Goal: Task Accomplishment & Management: Use online tool/utility

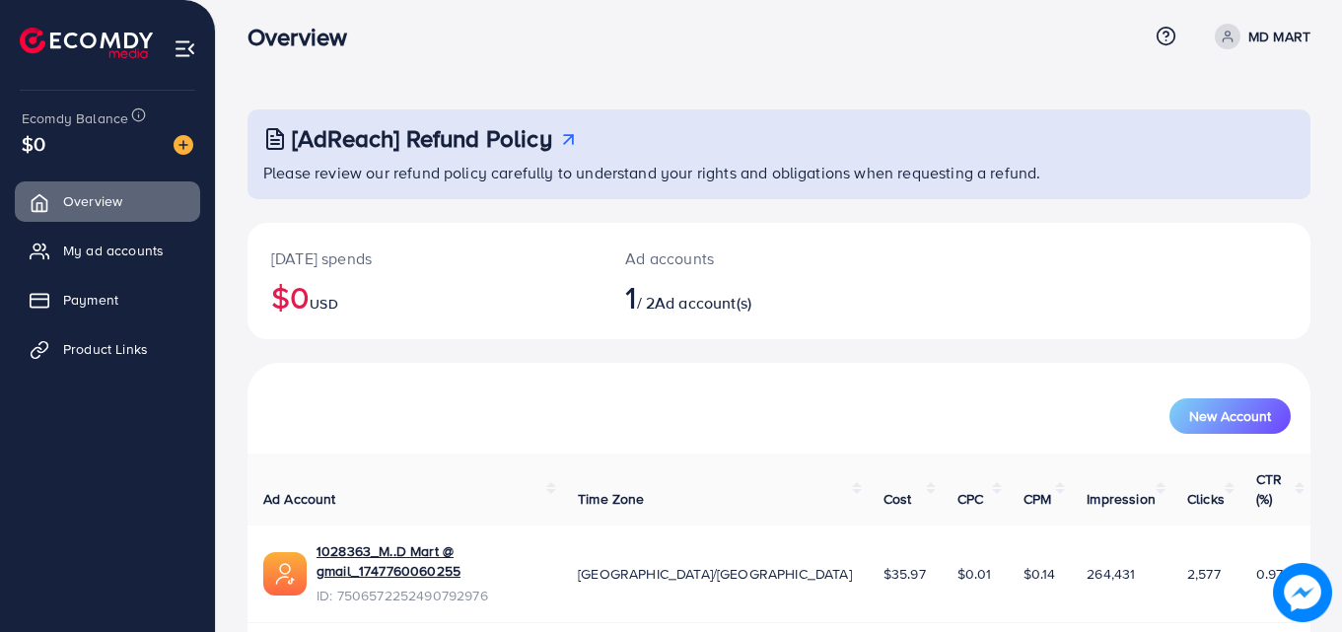
scroll to position [14, 0]
click at [120, 302] on link "Payment" at bounding box center [107, 299] width 185 height 39
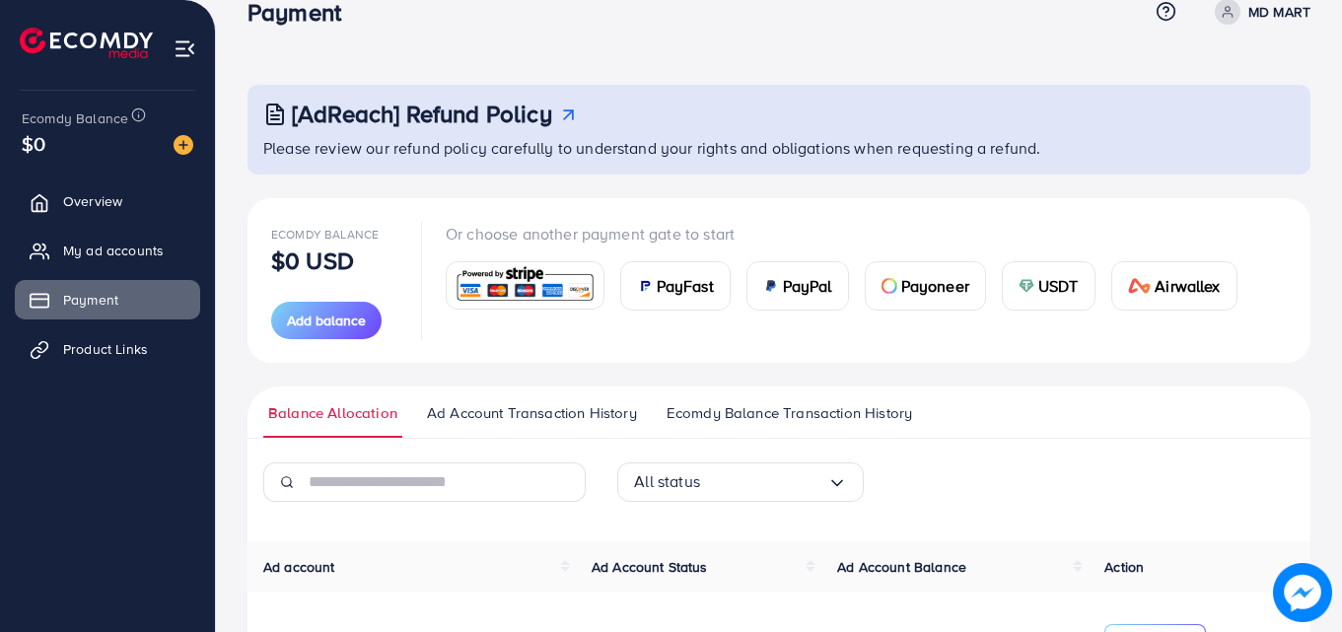
scroll to position [36, 0]
click at [144, 359] on span "Product Links" at bounding box center [110, 349] width 85 height 20
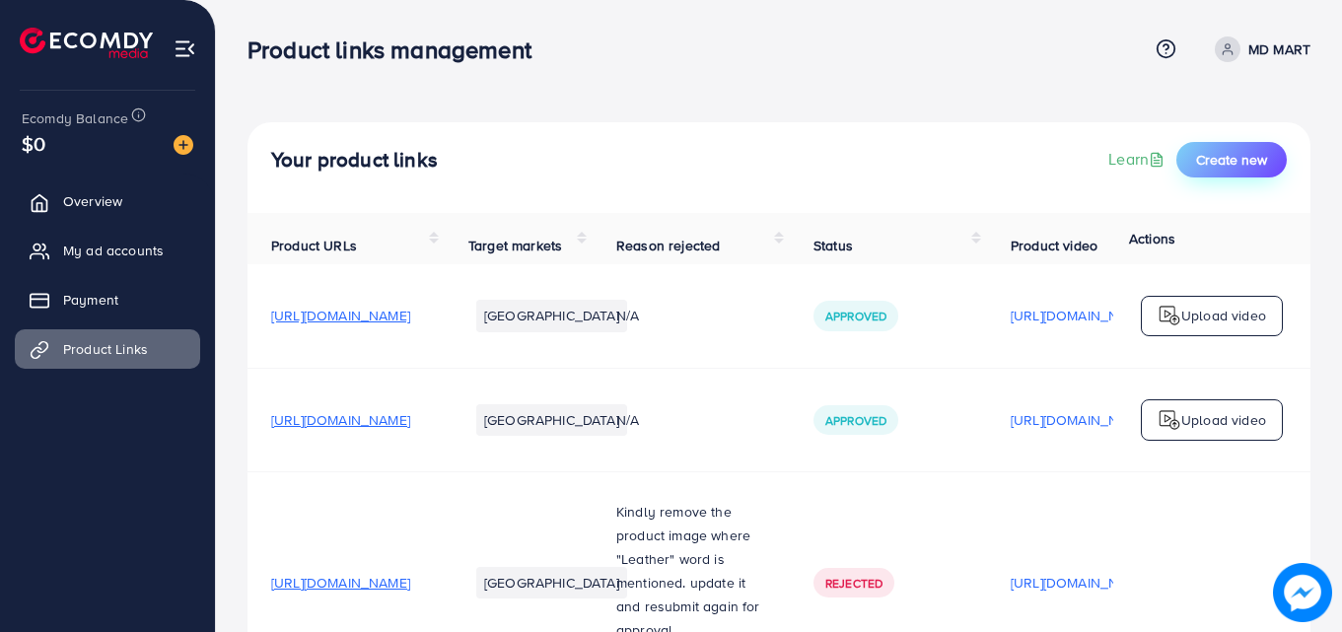
click at [1247, 164] on span "Create new" at bounding box center [1231, 160] width 71 height 20
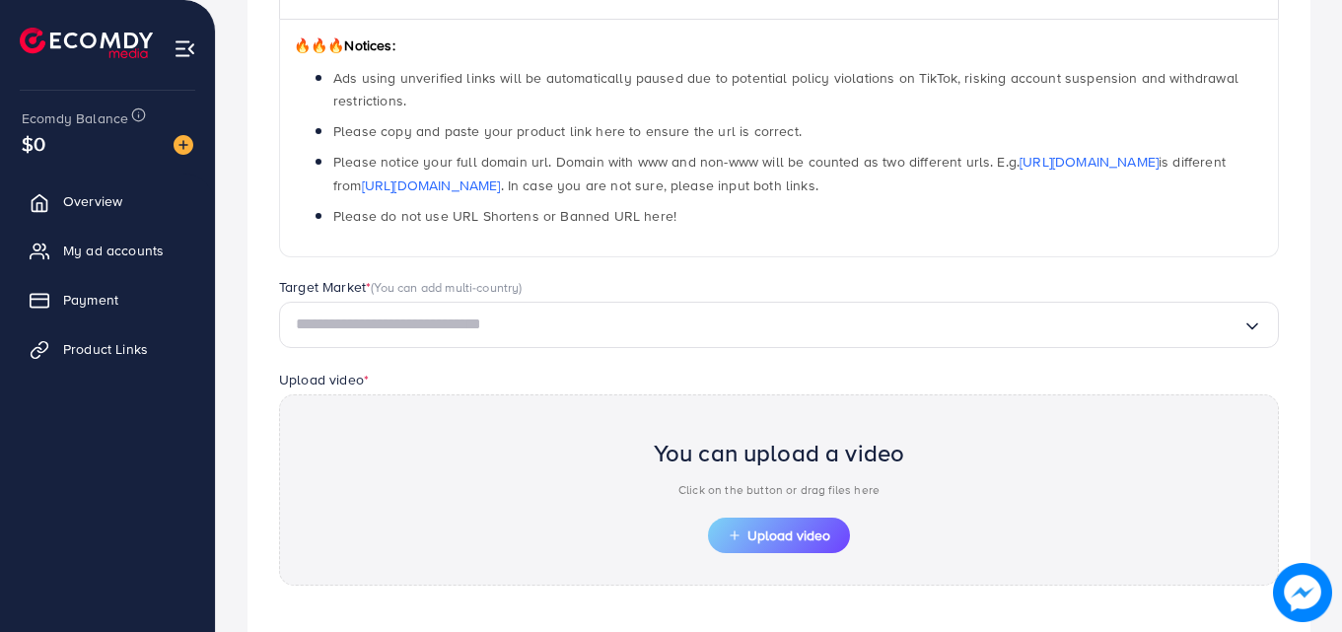
scroll to position [313, 0]
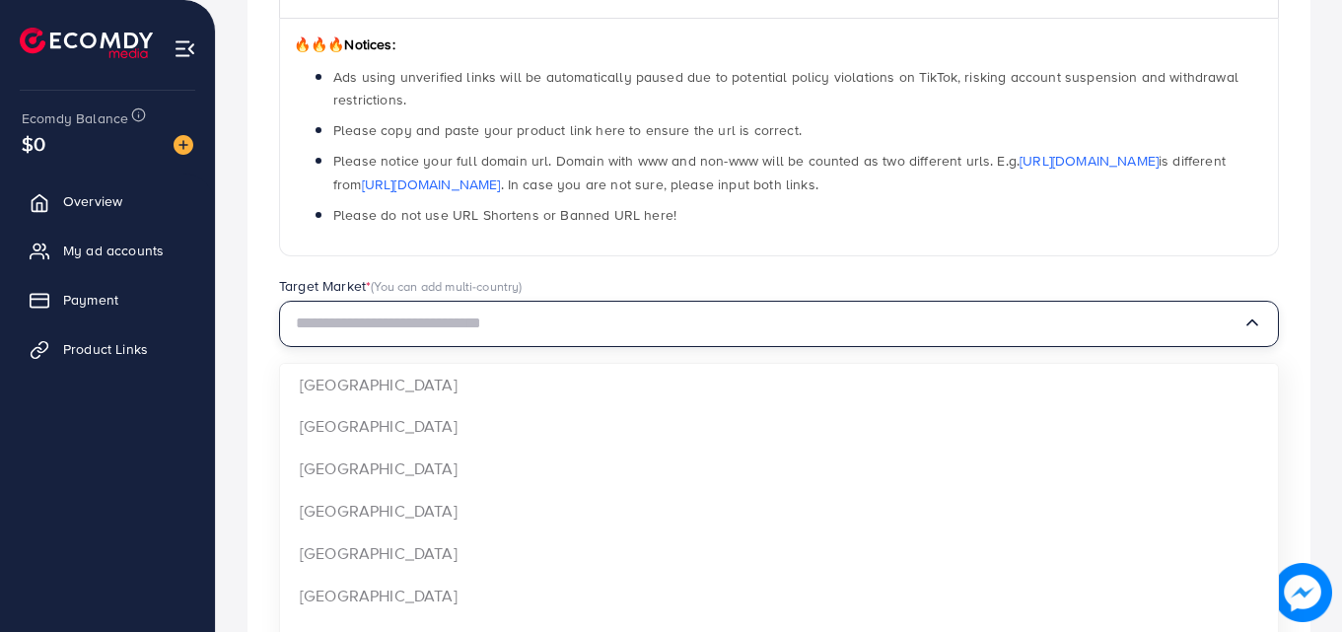
click at [1000, 335] on input "Search for option" at bounding box center [769, 324] width 946 height 31
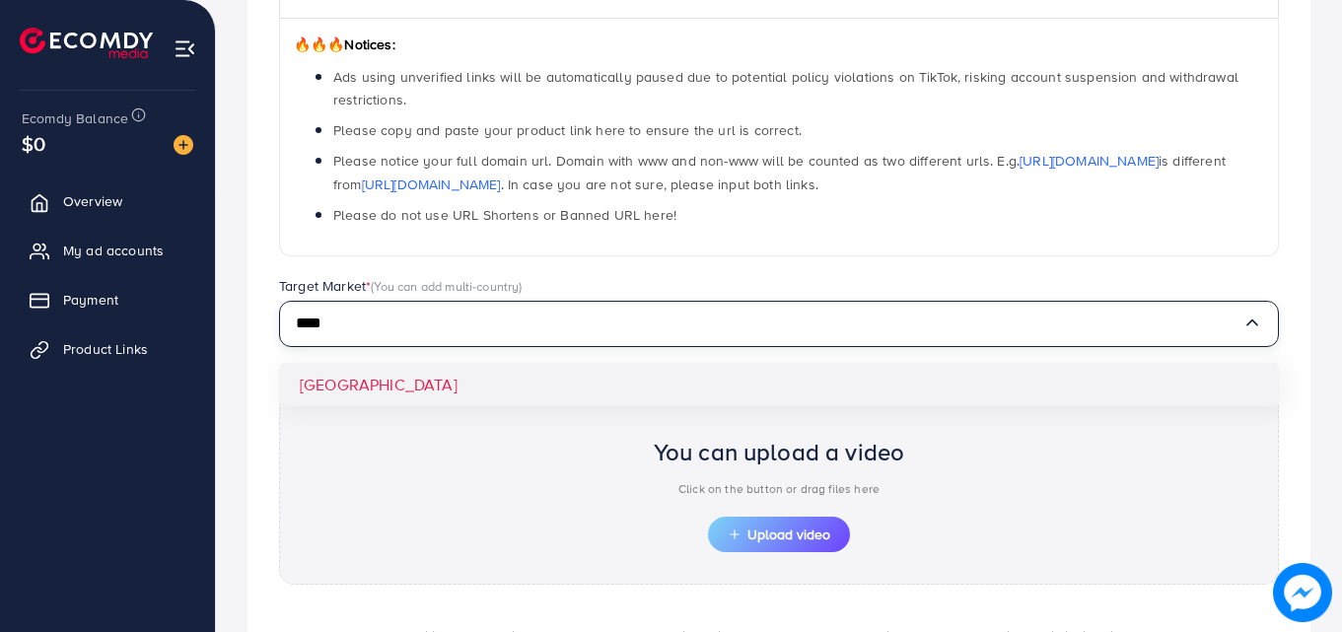
type input "****"
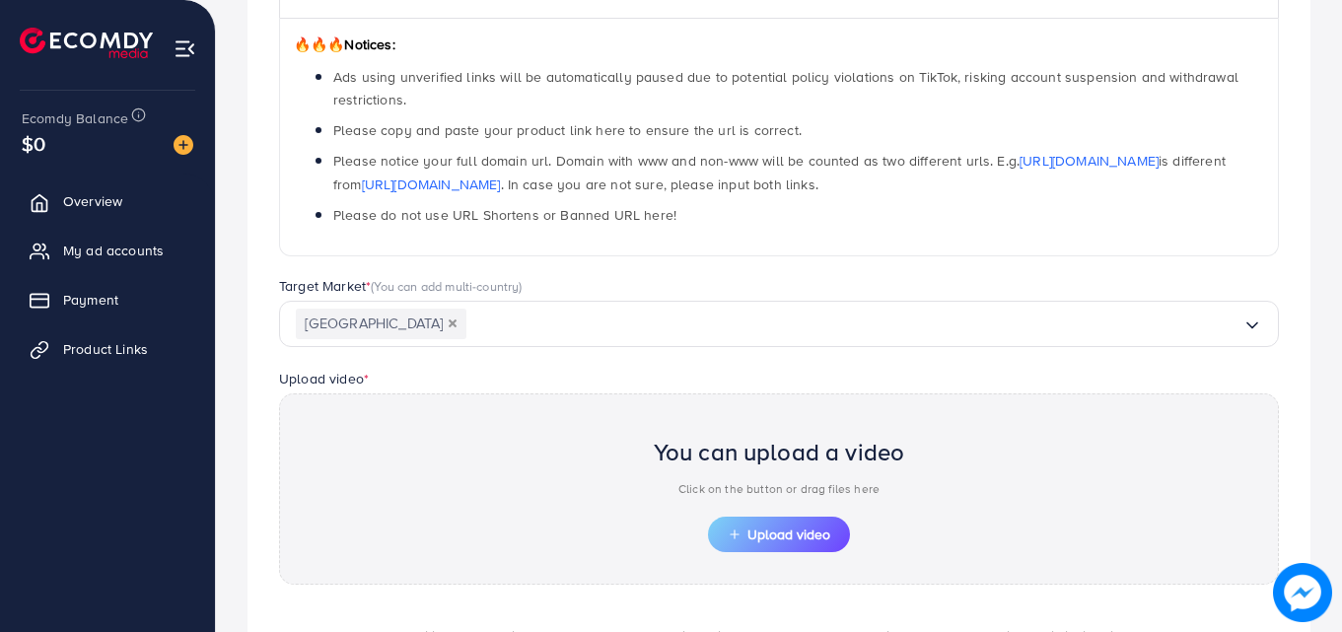
click at [969, 385] on div "Which products do you want to promote? Product Url * 🔥🔥🔥 Notices: Ads using unv…" at bounding box center [778, 314] width 1063 height 895
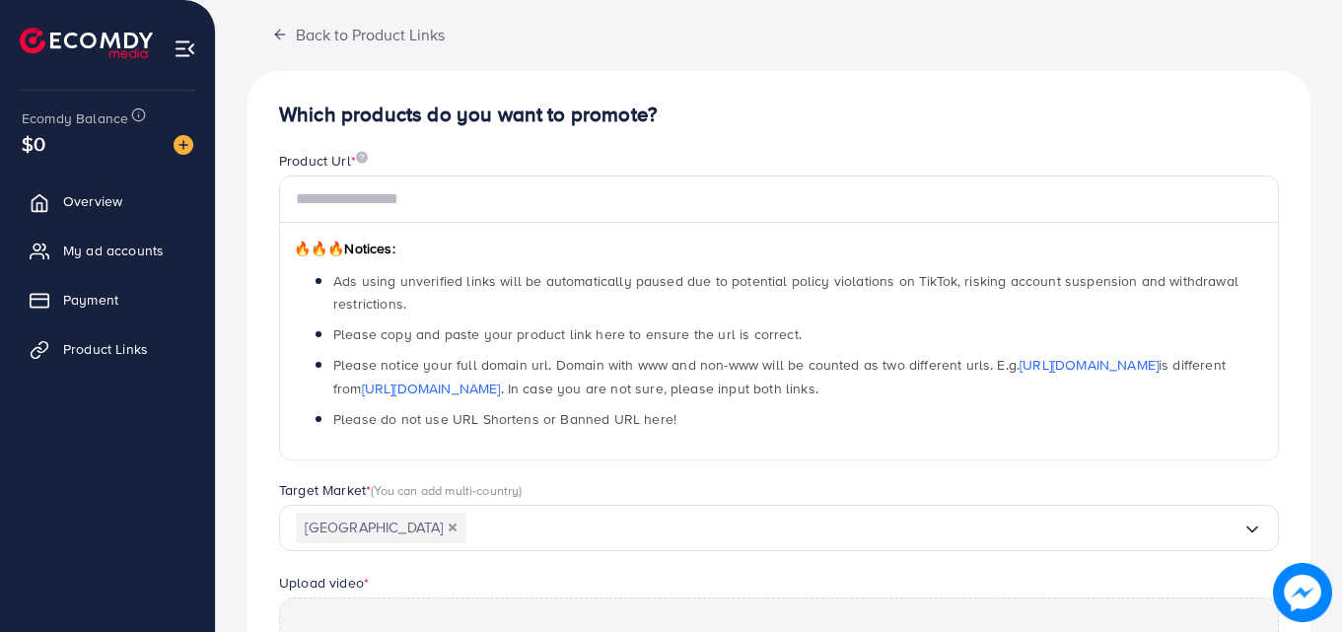
scroll to position [108, 0]
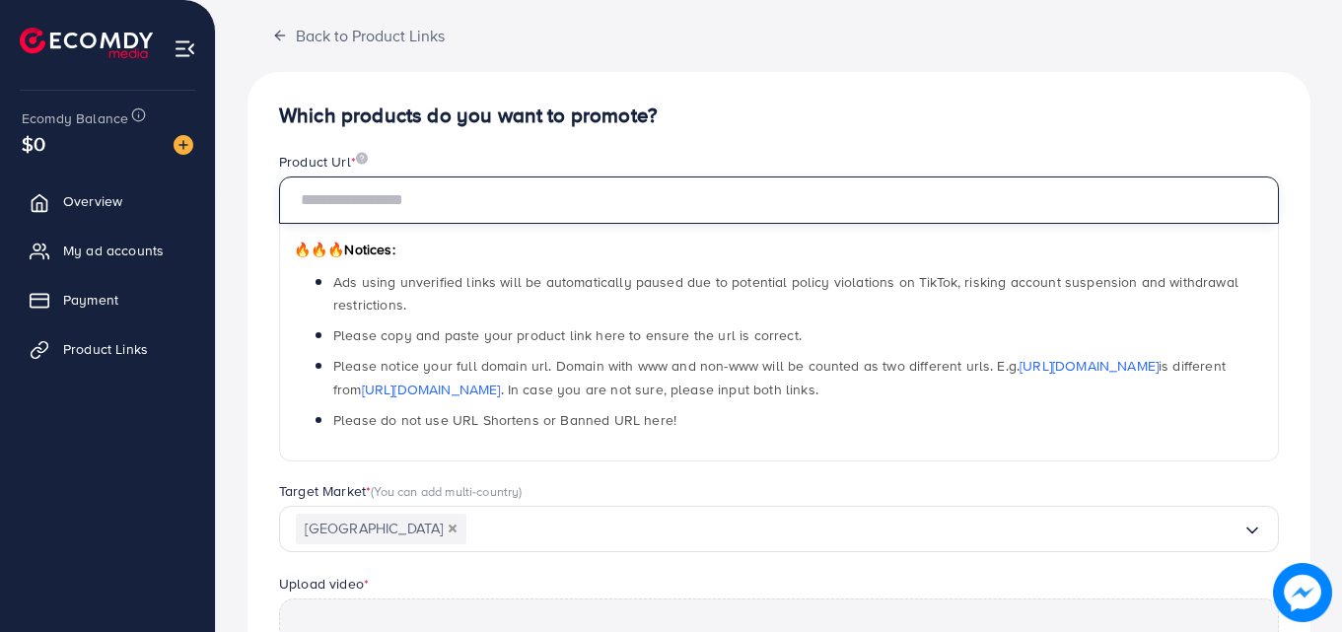
click at [662, 217] on input "text" at bounding box center [779, 199] width 1000 height 47
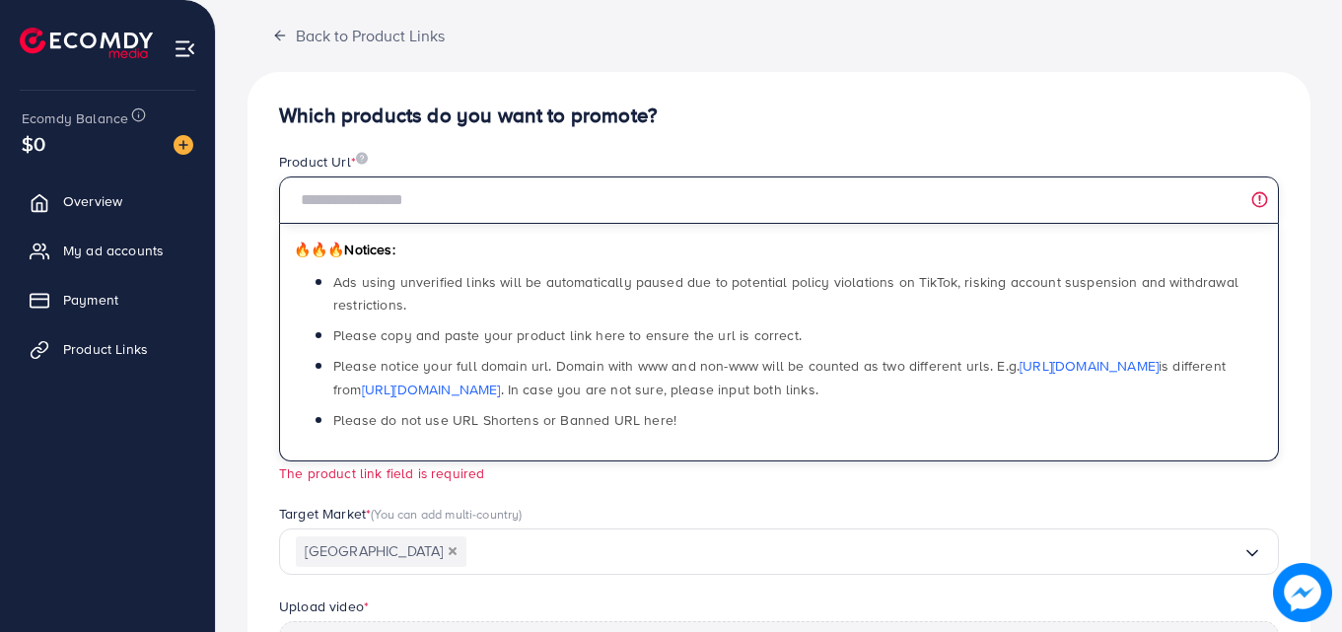
click at [426, 209] on input "text" at bounding box center [779, 199] width 1000 height 47
paste input "**********"
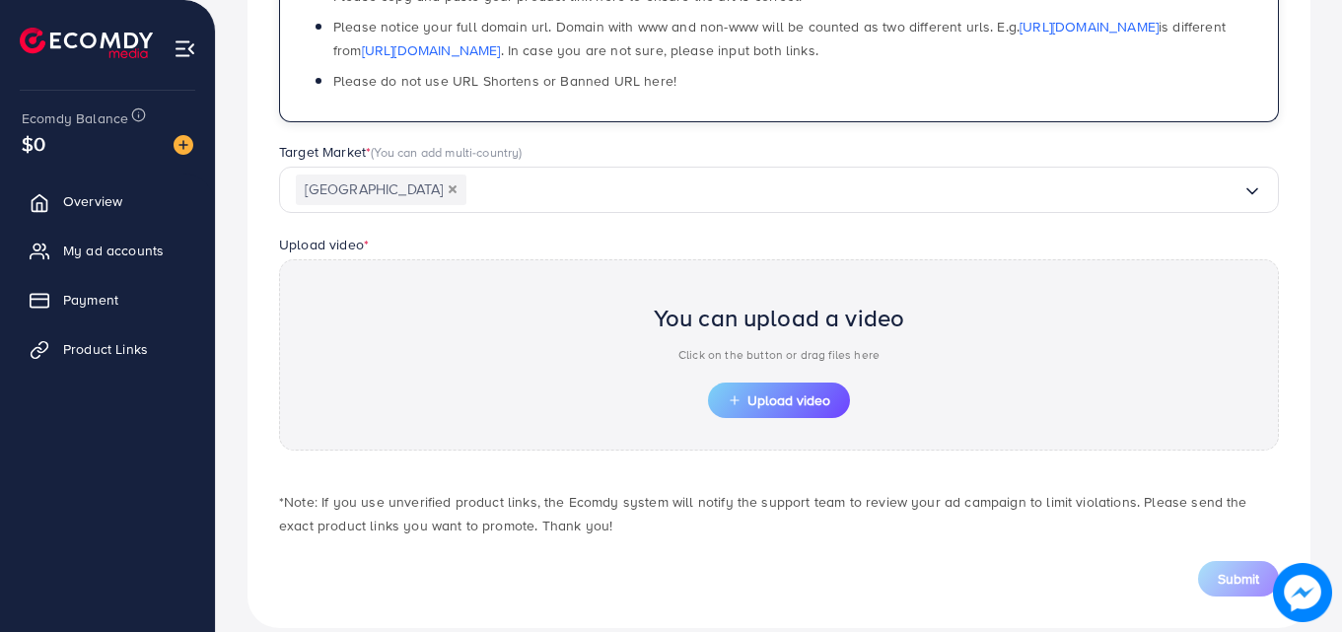
scroll to position [454, 0]
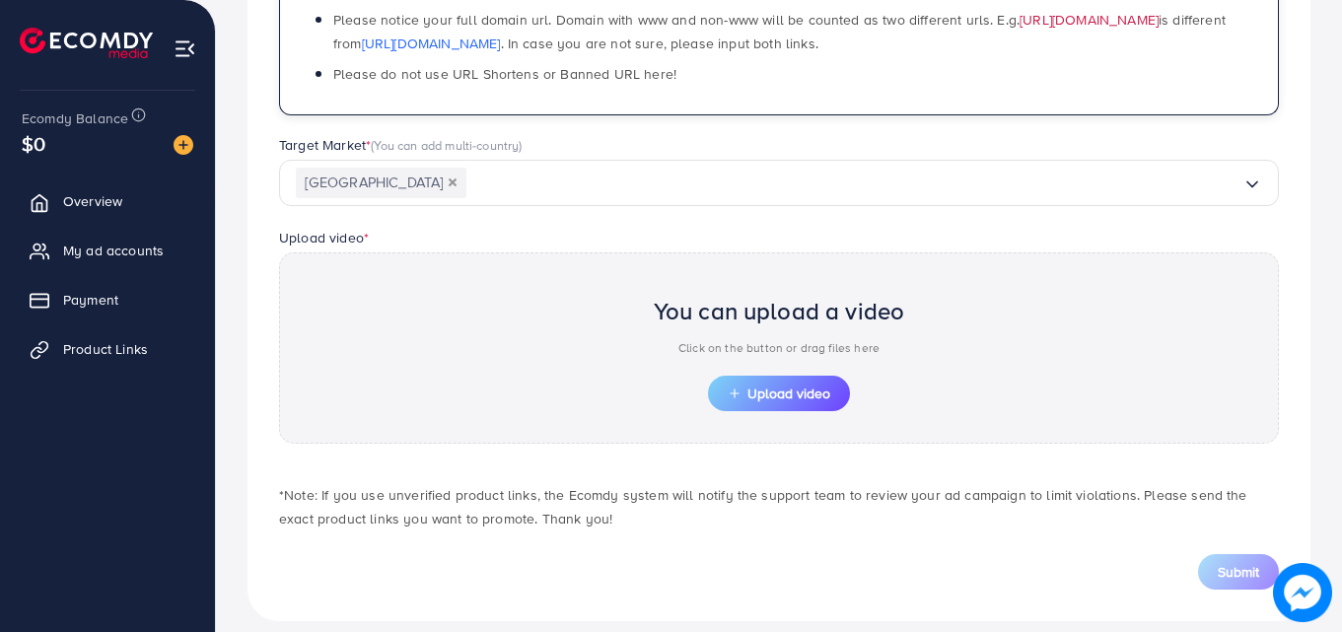
type input "**********"
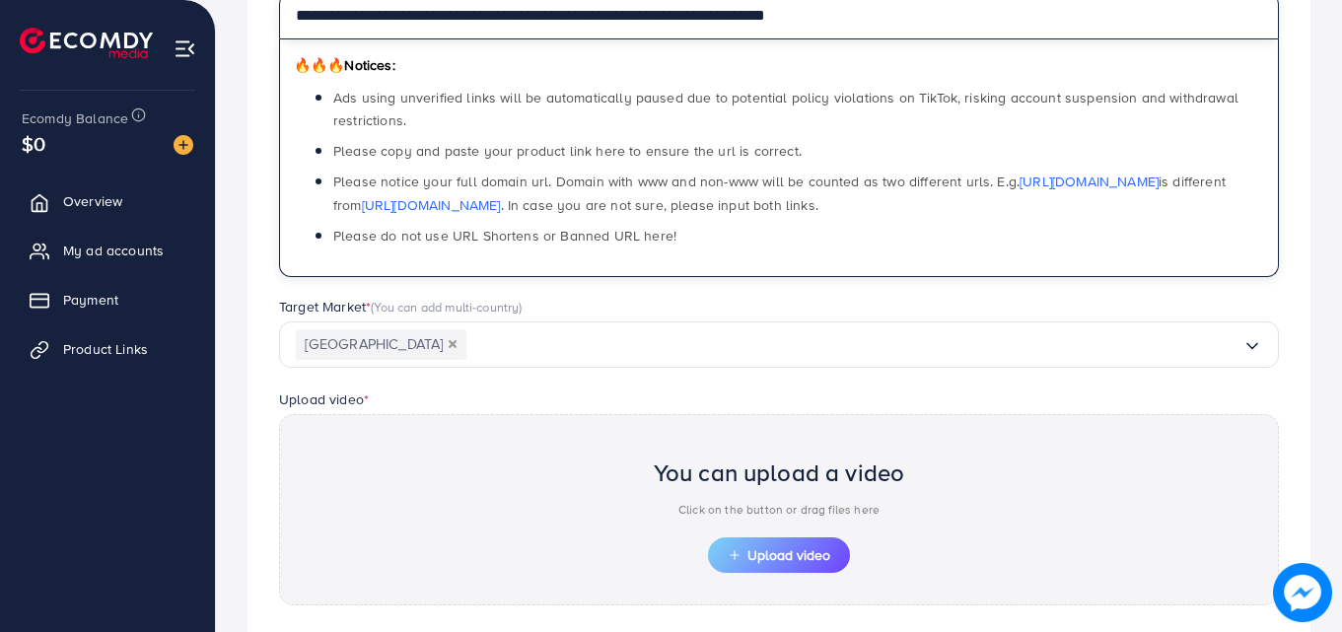
scroll to position [281, 0]
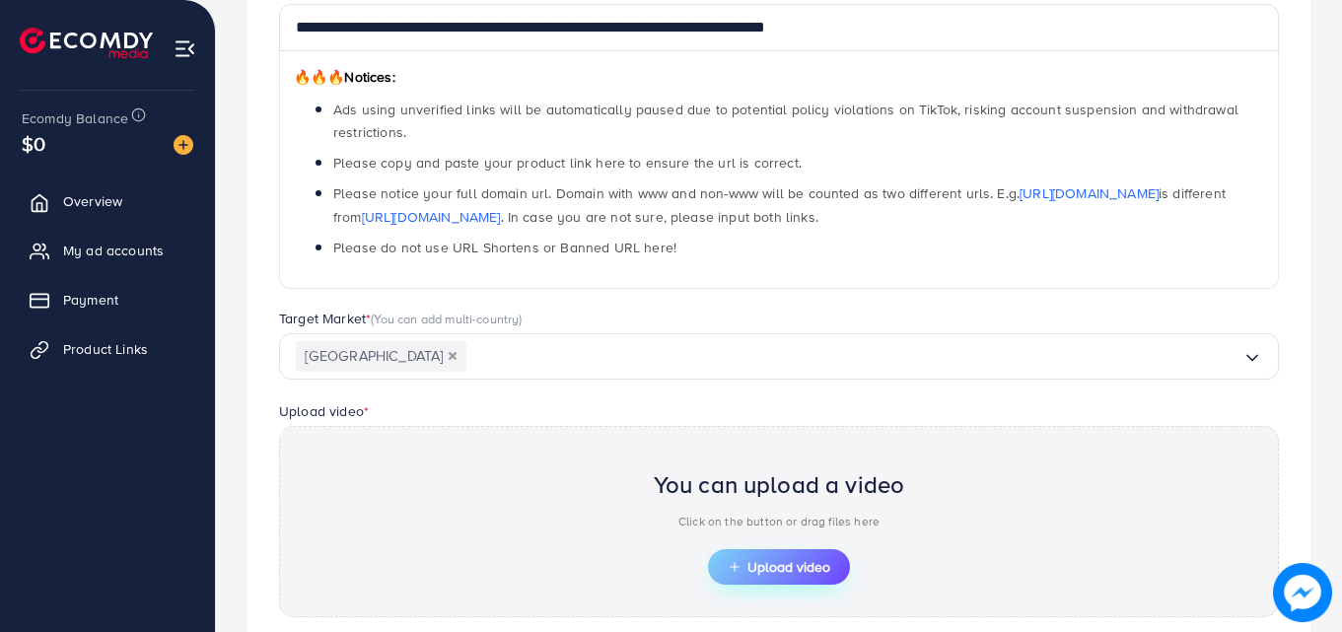
click at [726, 558] on button "Upload video" at bounding box center [779, 566] width 142 height 35
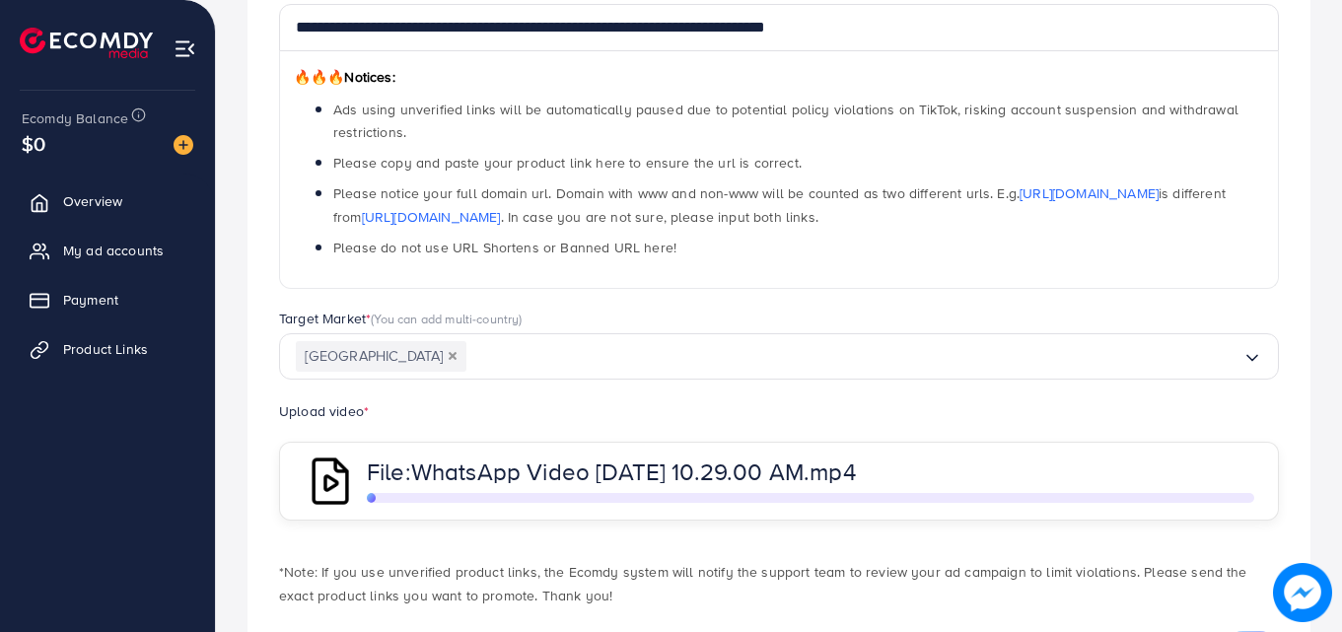
scroll to position [381, 0]
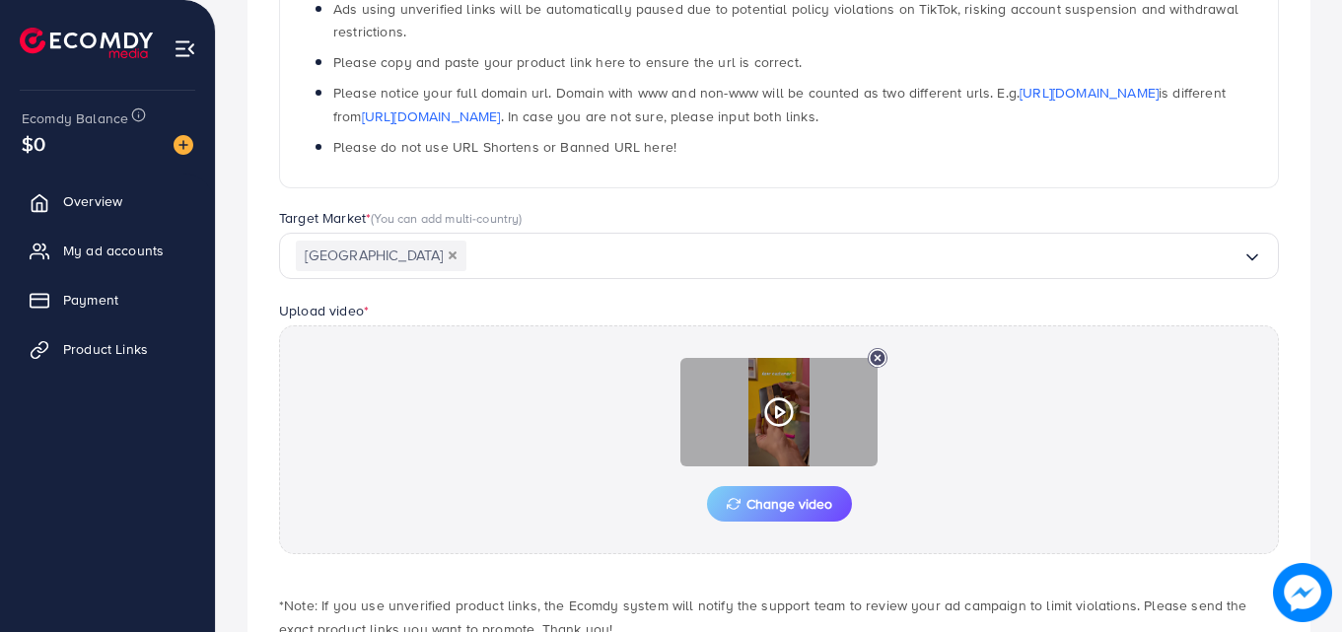
click at [774, 406] on icon at bounding box center [779, 412] width 32 height 32
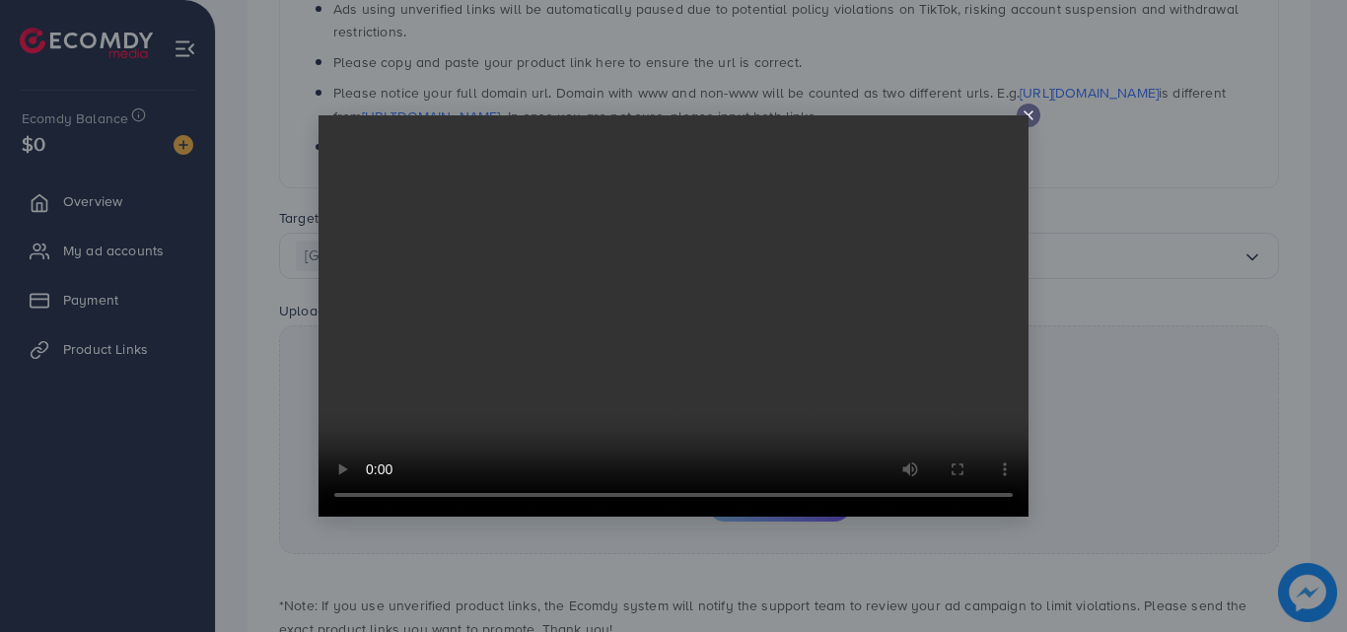
click at [1026, 115] on video at bounding box center [673, 315] width 710 height 401
click at [1025, 114] on icon at bounding box center [1028, 115] width 16 height 16
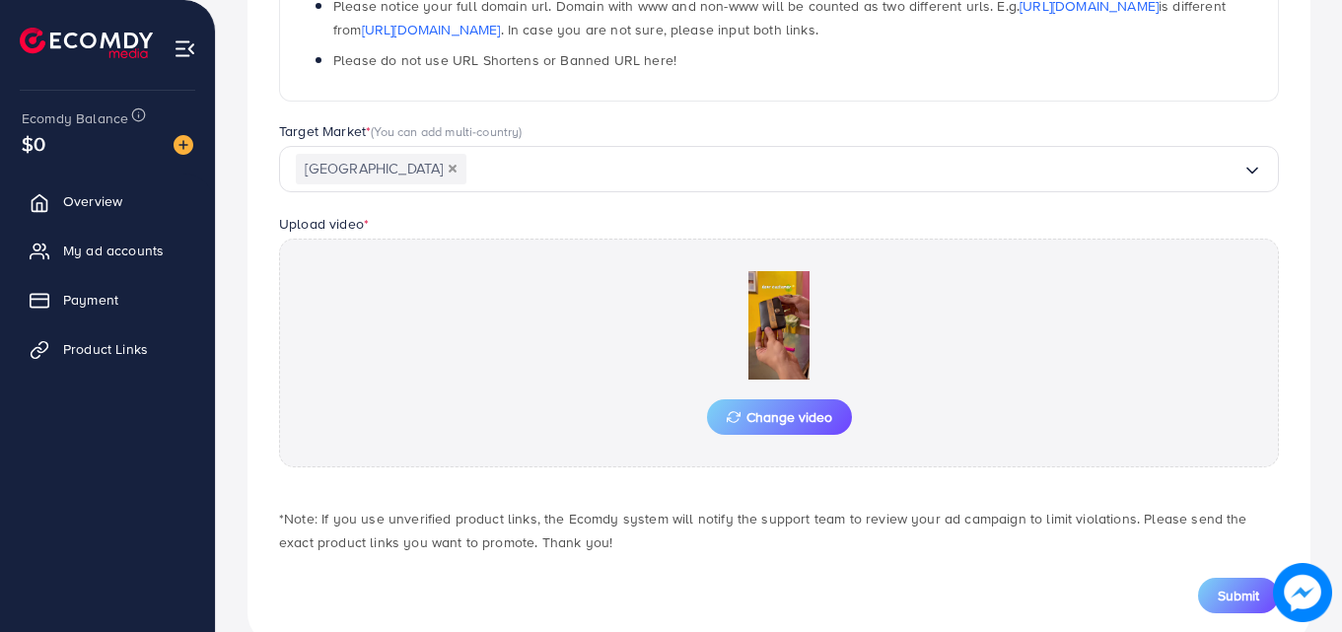
scroll to position [513, 0]
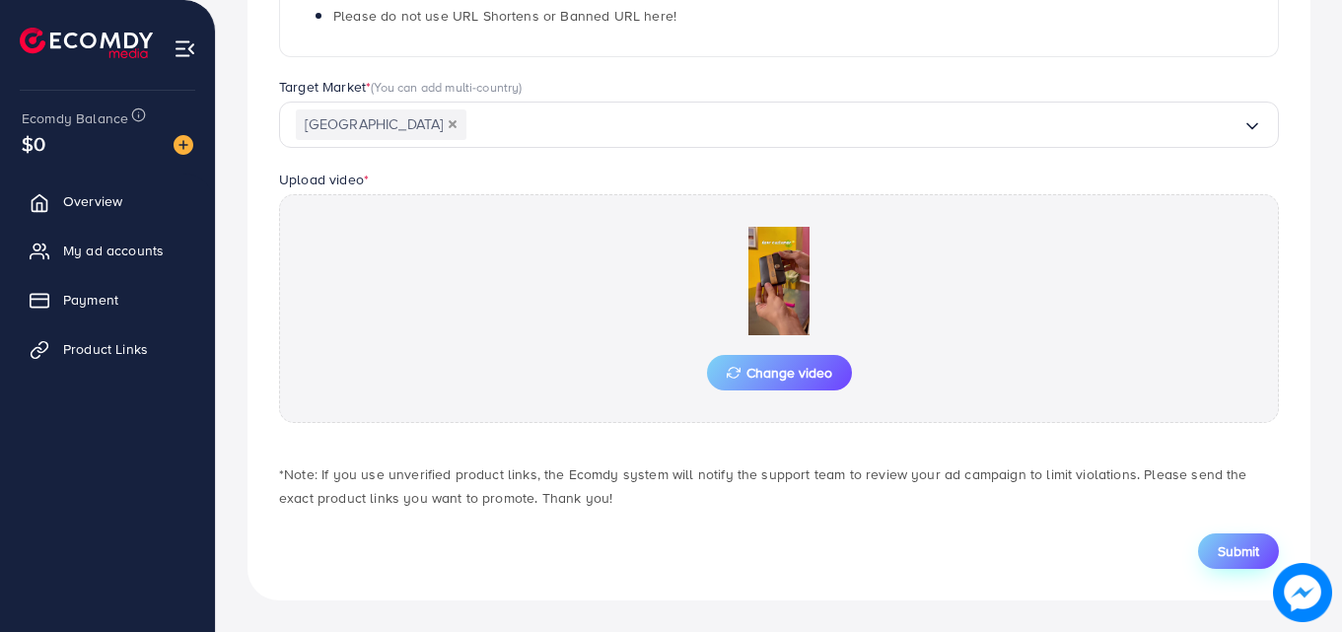
click at [1235, 551] on span "Submit" at bounding box center [1237, 551] width 41 height 20
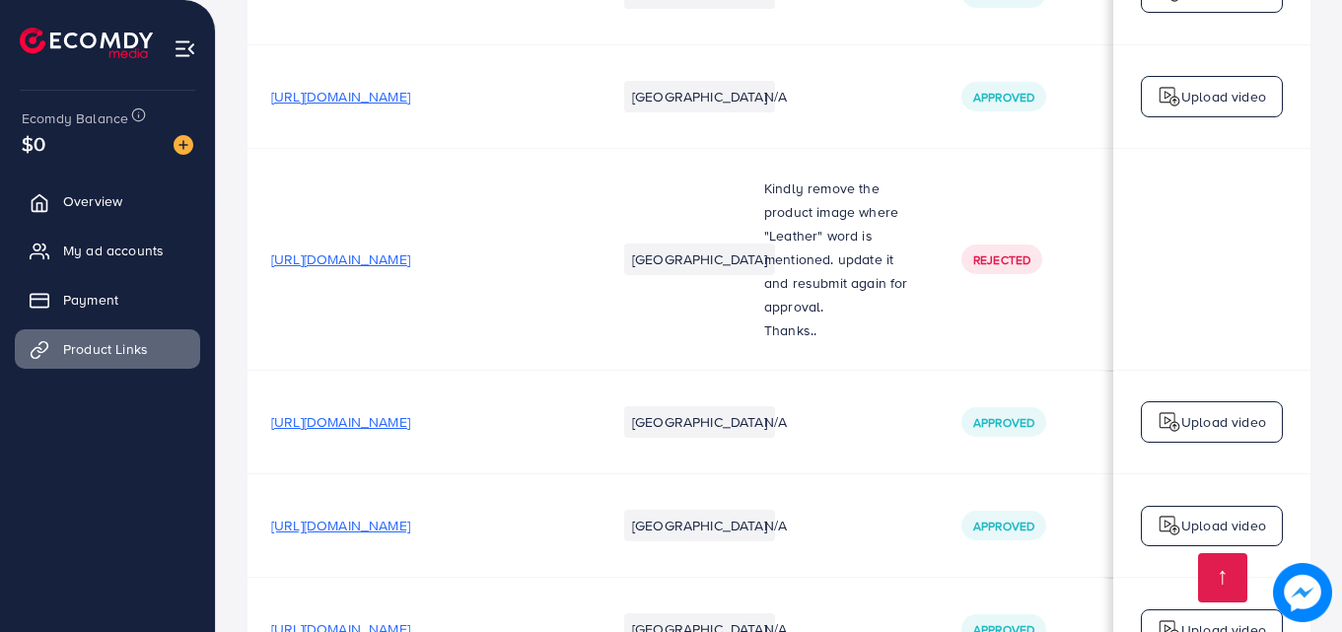
scroll to position [681, 0]
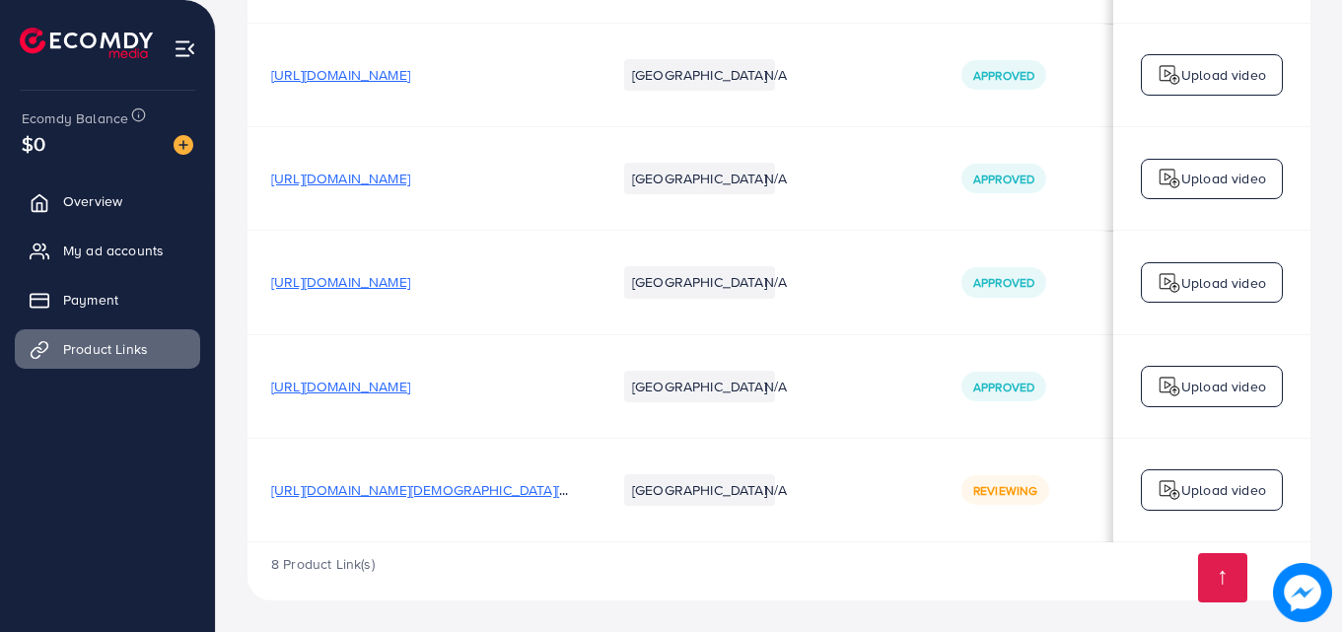
click at [771, 424] on td "N/A" at bounding box center [838, 386] width 197 height 104
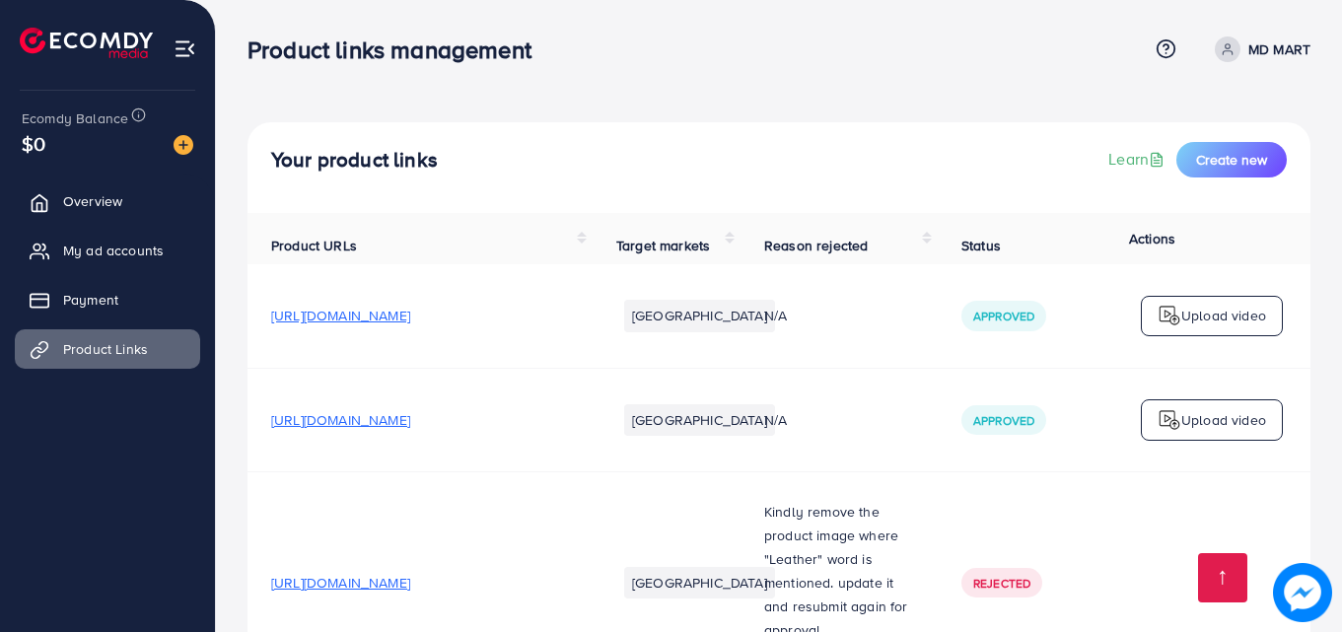
scroll to position [681, 0]
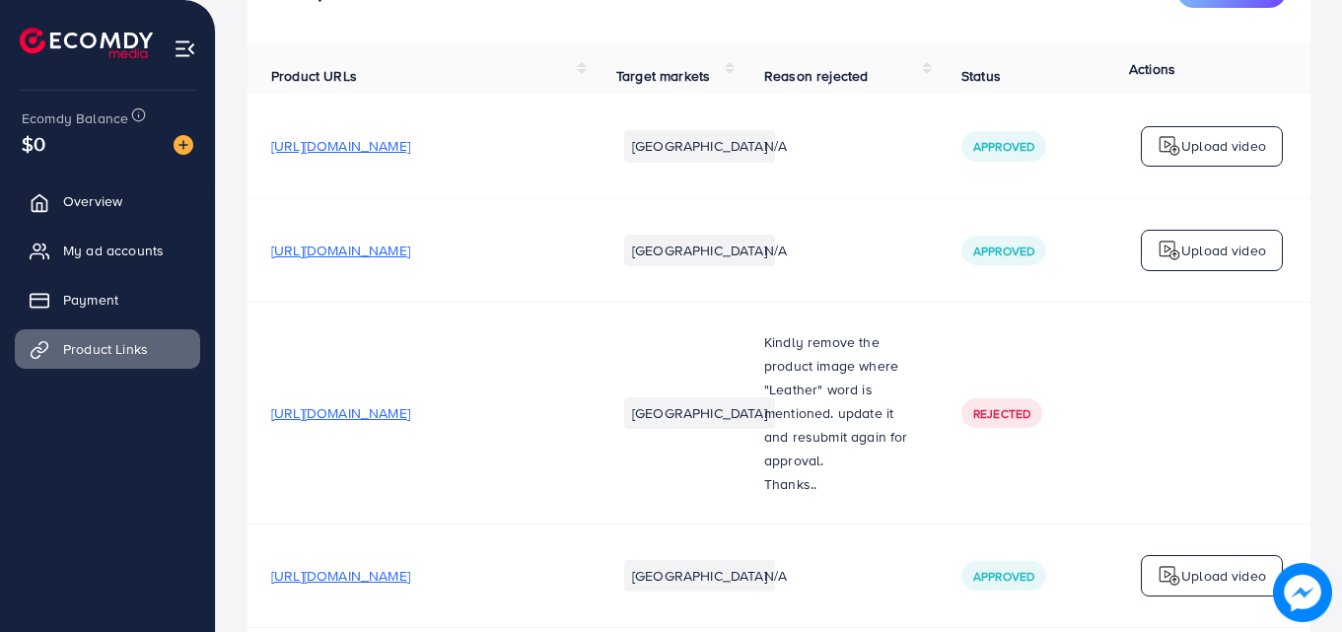
scroll to position [681, 0]
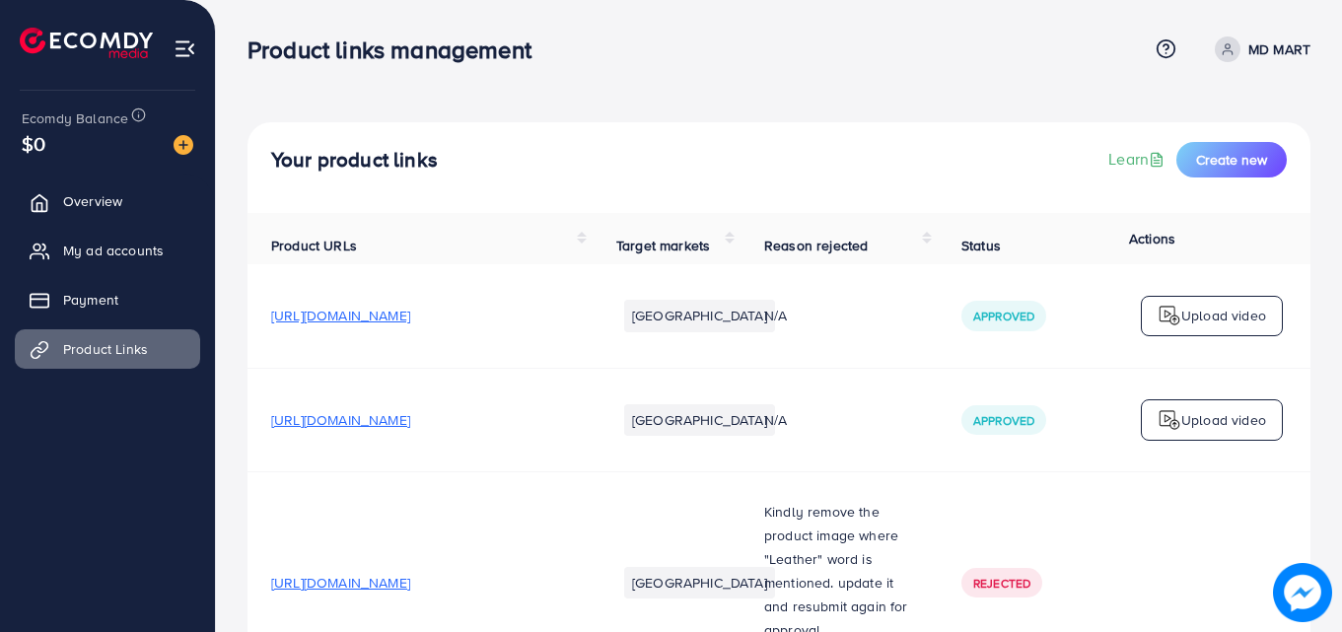
click at [536, 333] on td "[URL][DOMAIN_NAME]" at bounding box center [419, 316] width 345 height 104
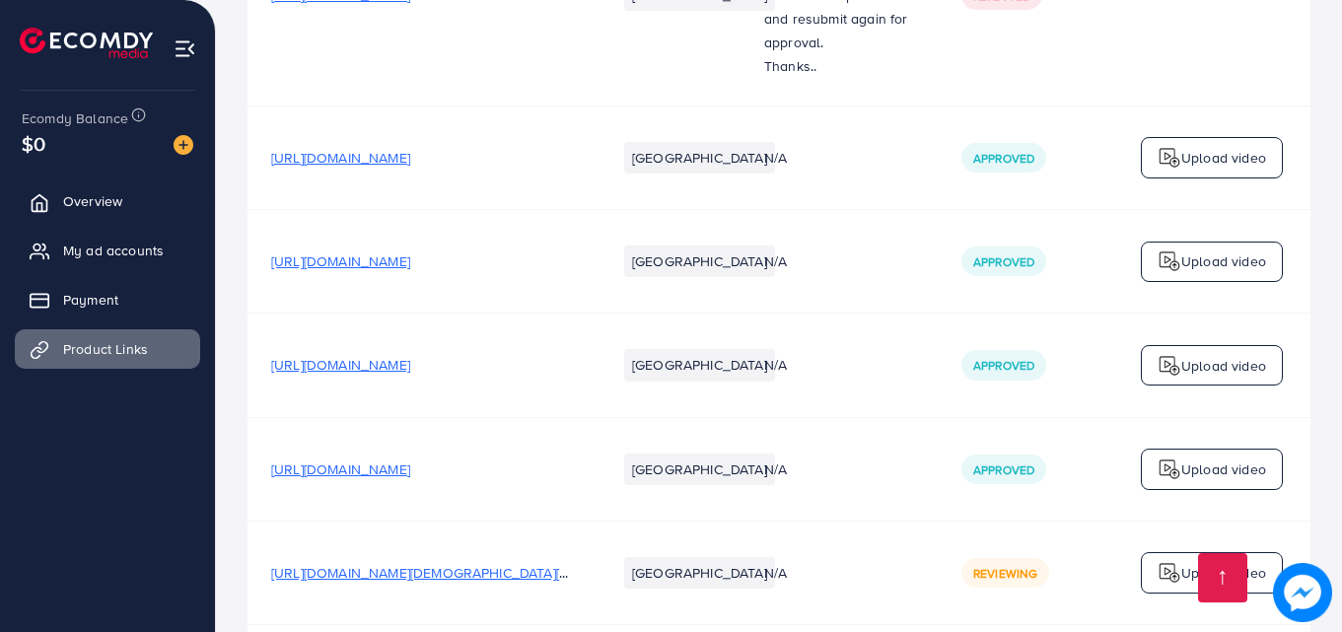
scroll to position [681, 0]
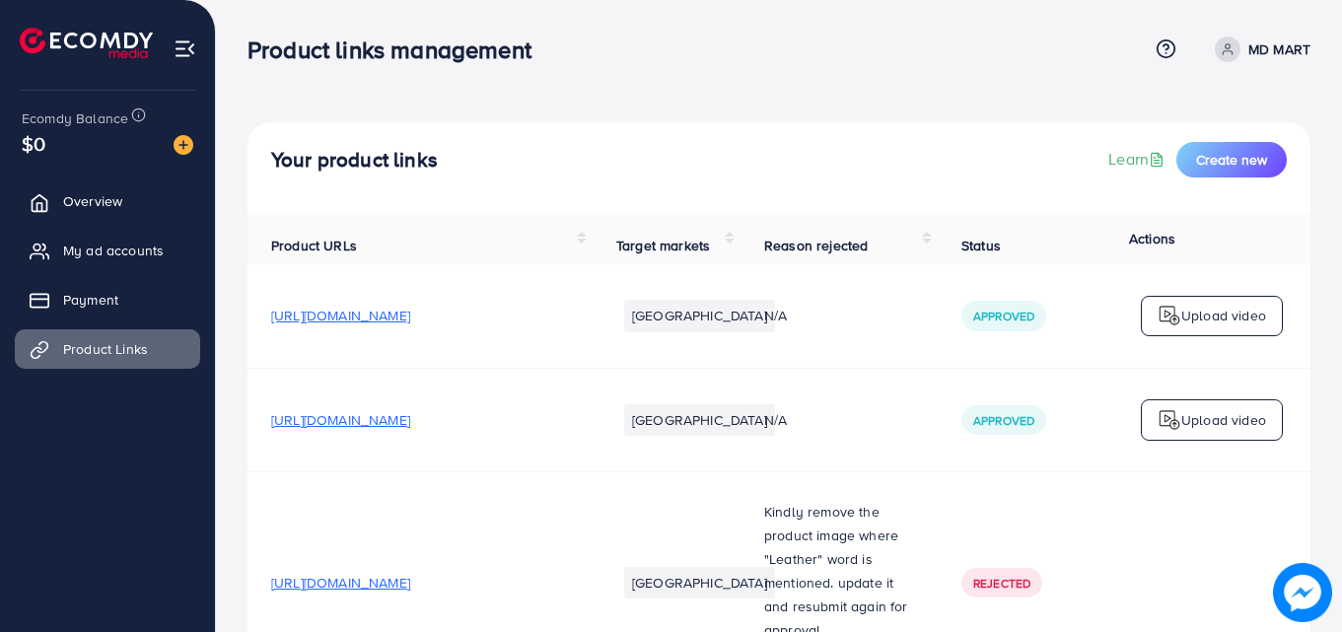
scroll to position [681, 0]
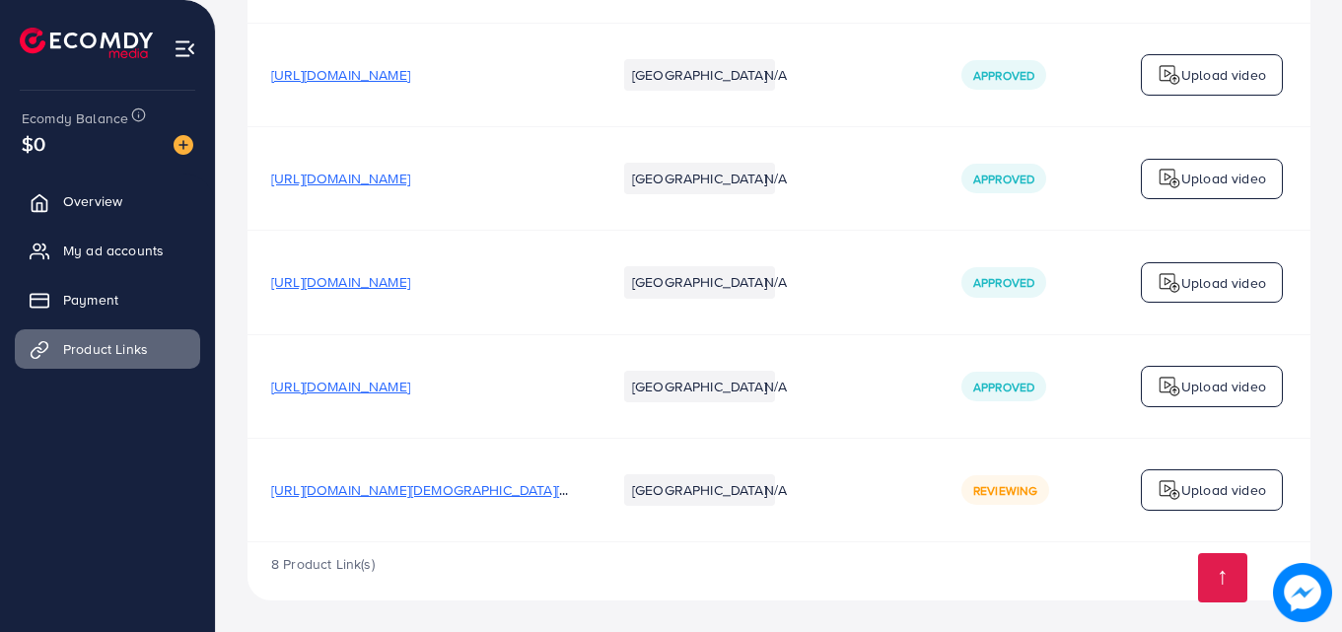
scroll to position [681, 0]
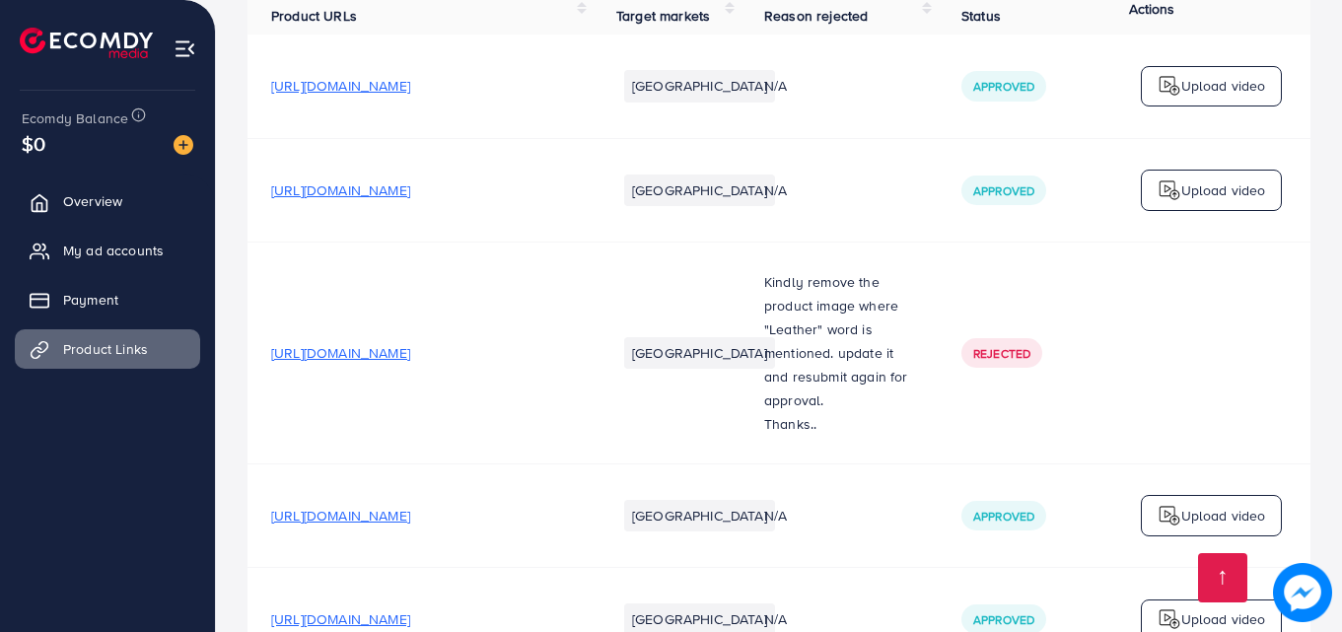
scroll to position [681, 0]
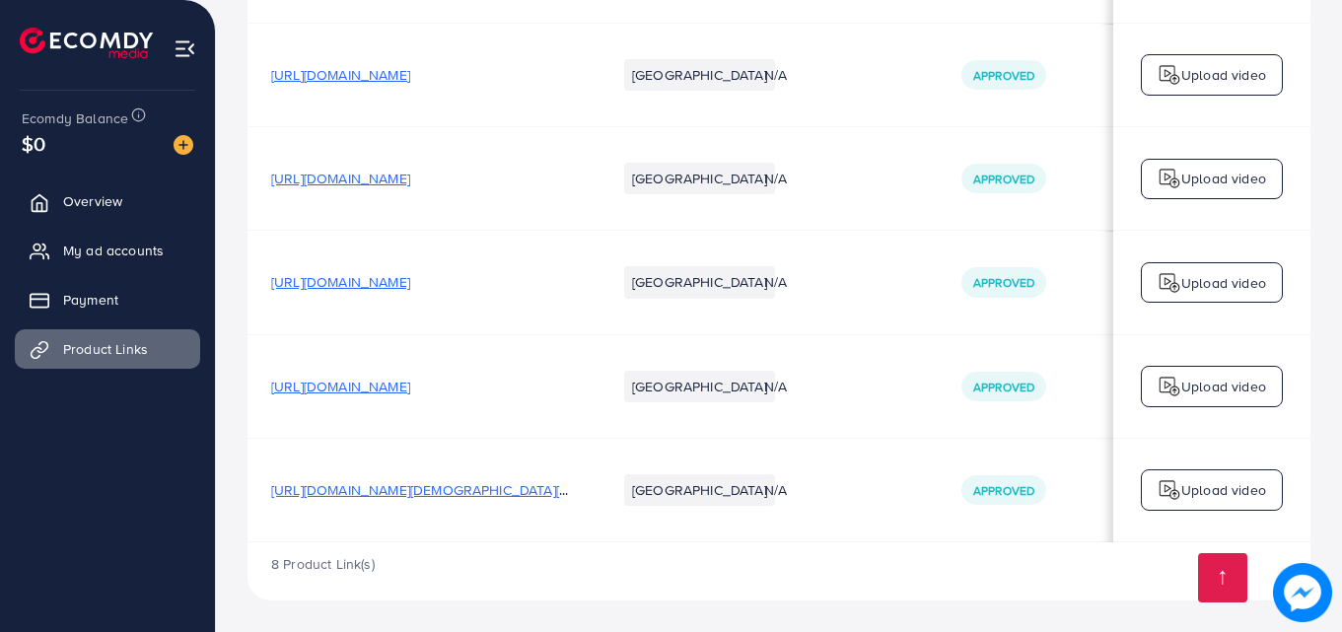
scroll to position [0, 499]
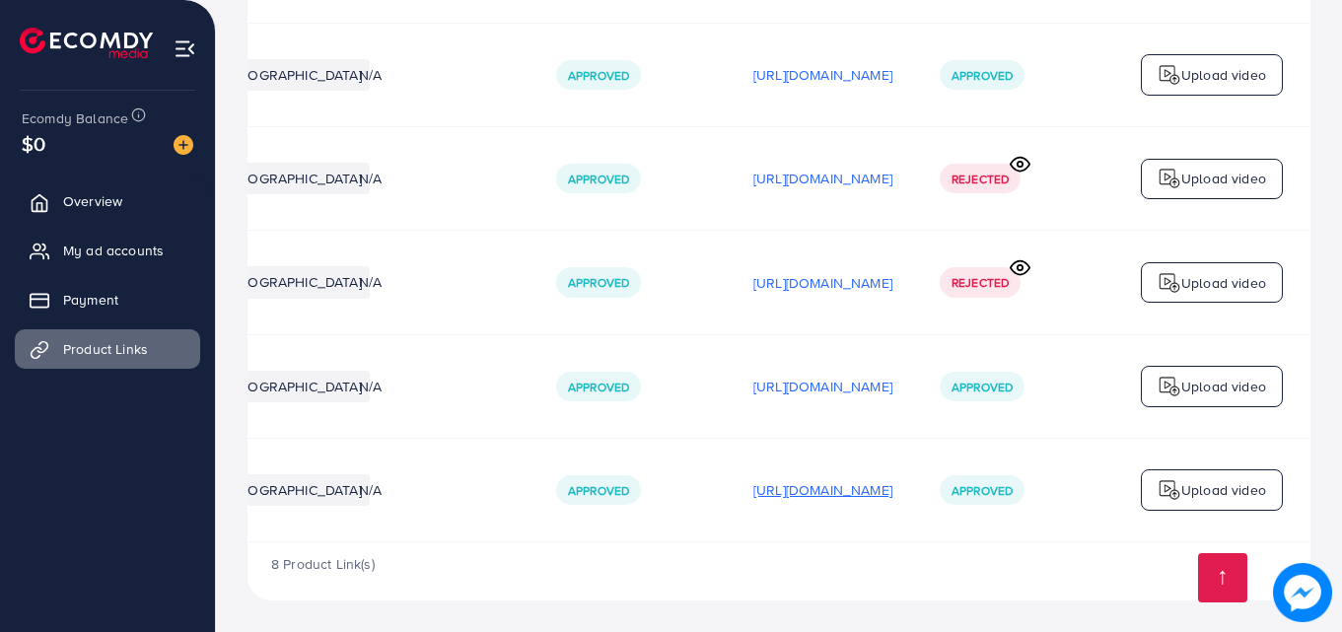
click at [753, 484] on p "[URL][DOMAIN_NAME]" at bounding box center [822, 490] width 139 height 24
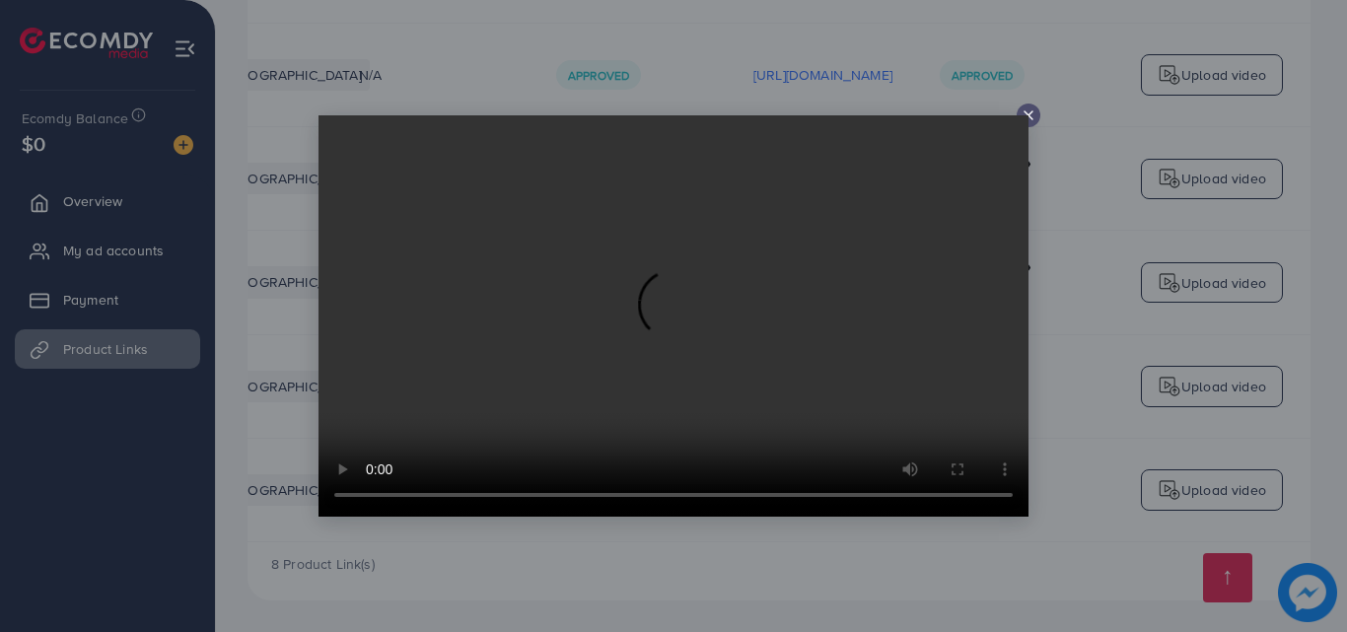
click at [1027, 121] on video at bounding box center [673, 315] width 710 height 401
click at [1024, 111] on line at bounding box center [1028, 115] width 8 height 8
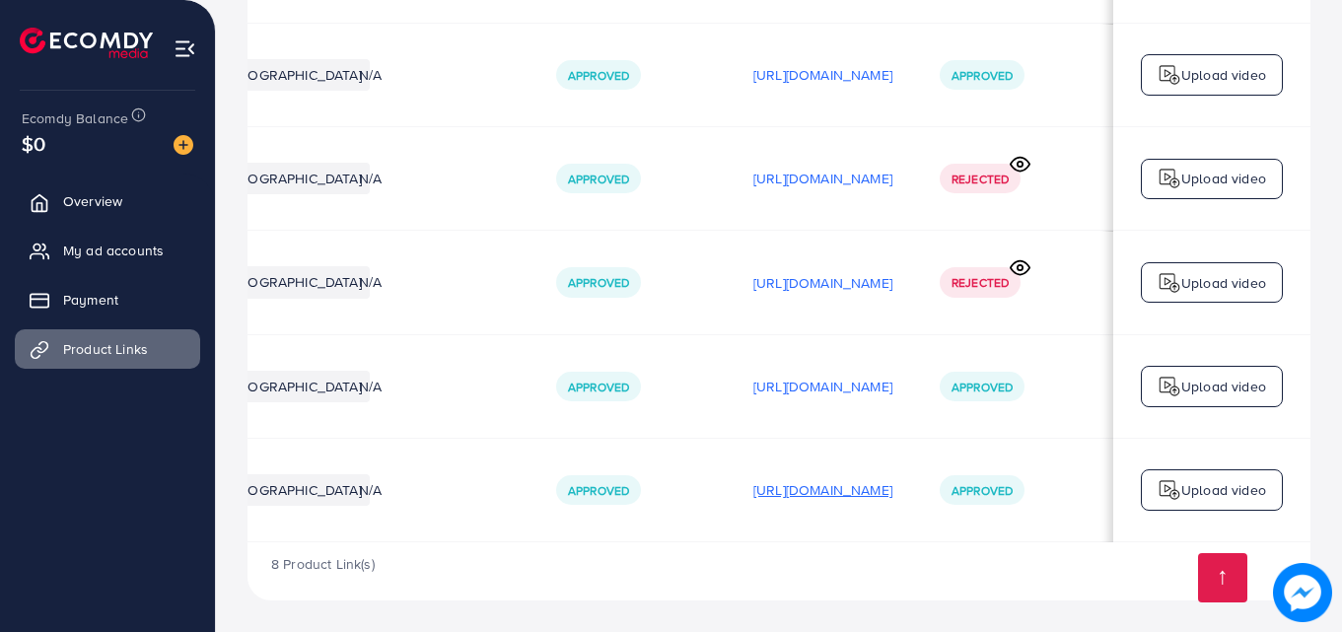
scroll to position [0, 0]
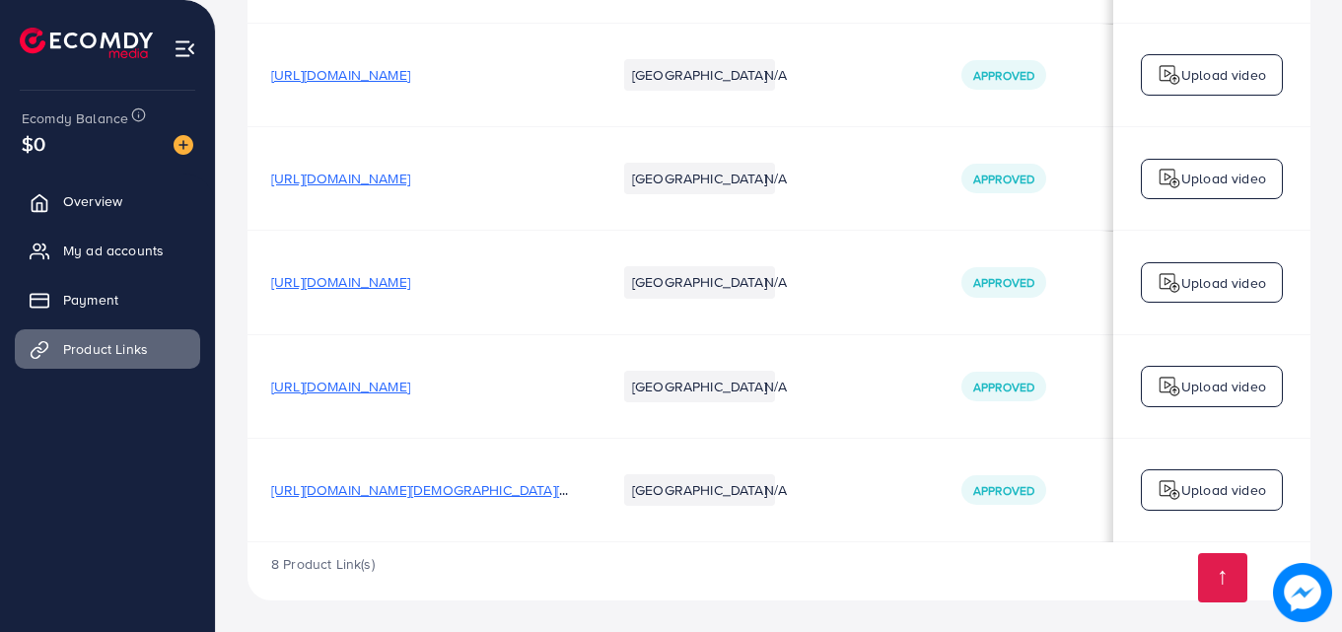
click at [502, 488] on span "[URL][DOMAIN_NAME][DEMOGRAPHIC_DATA][DEMOGRAPHIC_DATA]" at bounding box center [486, 490] width 431 height 20
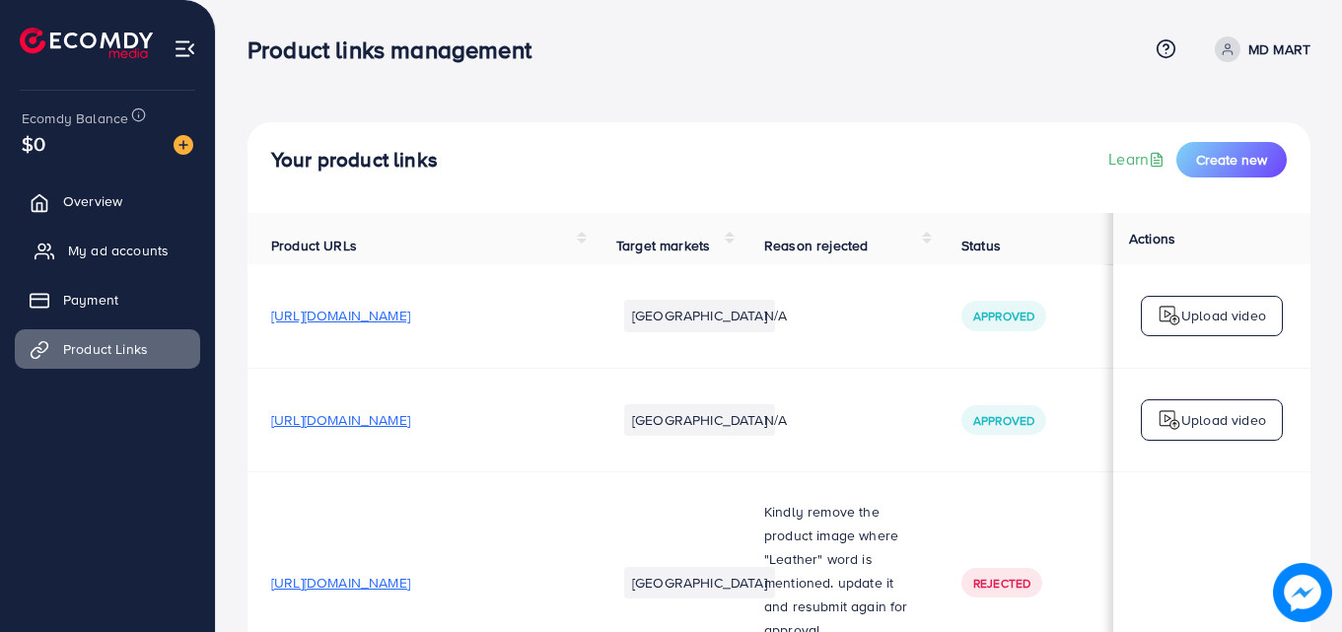
click at [141, 251] on span "My ad accounts" at bounding box center [118, 251] width 101 height 20
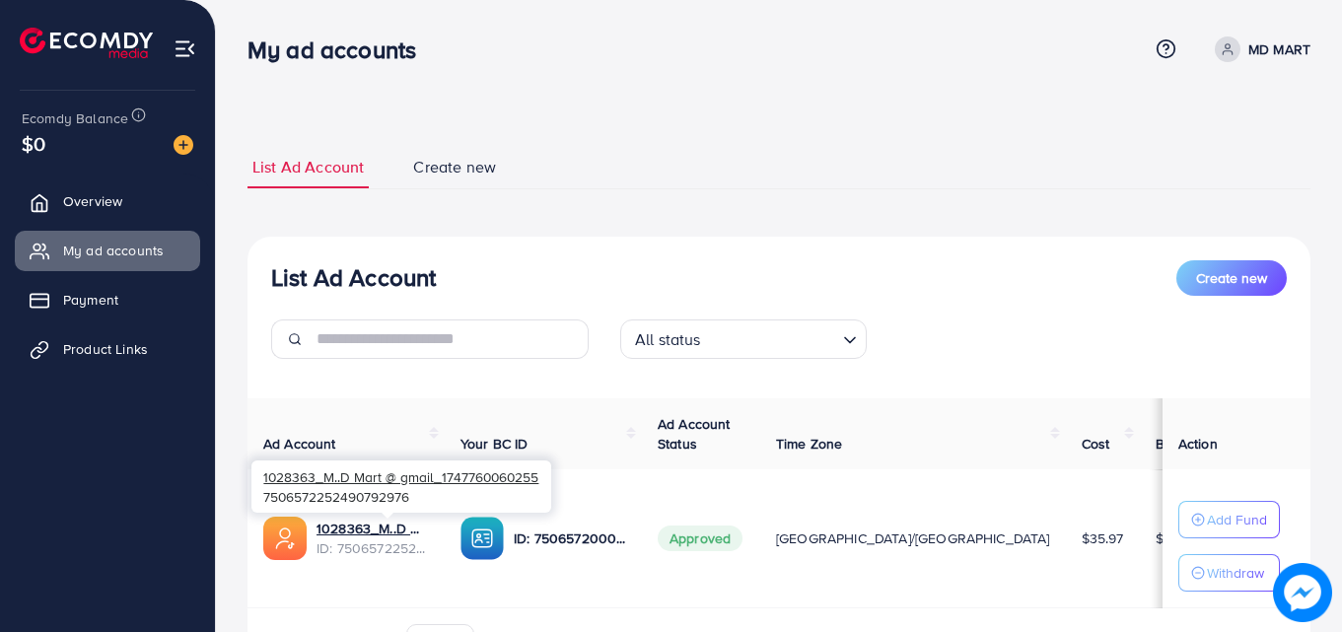
scroll to position [118, 0]
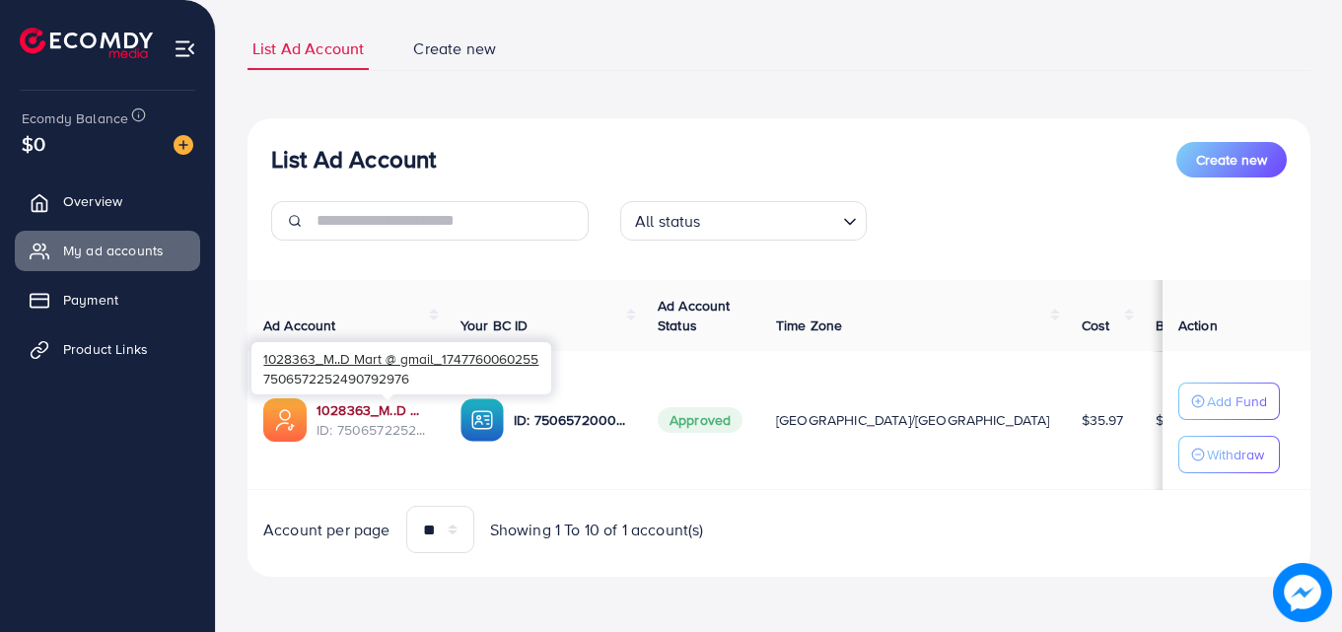
click at [400, 415] on link "1028363_M..D Mart @ gmail_1747760060255" at bounding box center [372, 410] width 112 height 20
